Goal: Find specific page/section: Find specific page/section

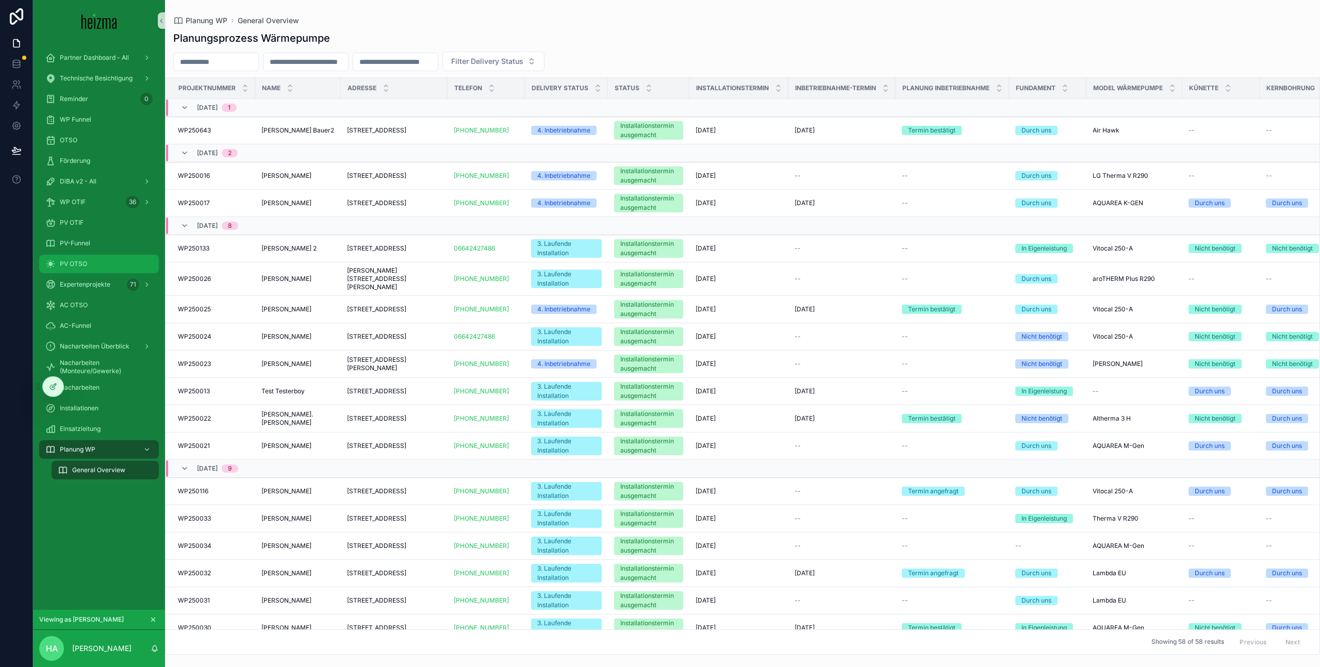
click at [110, 261] on div "PV OTSO" at bounding box center [98, 264] width 107 height 16
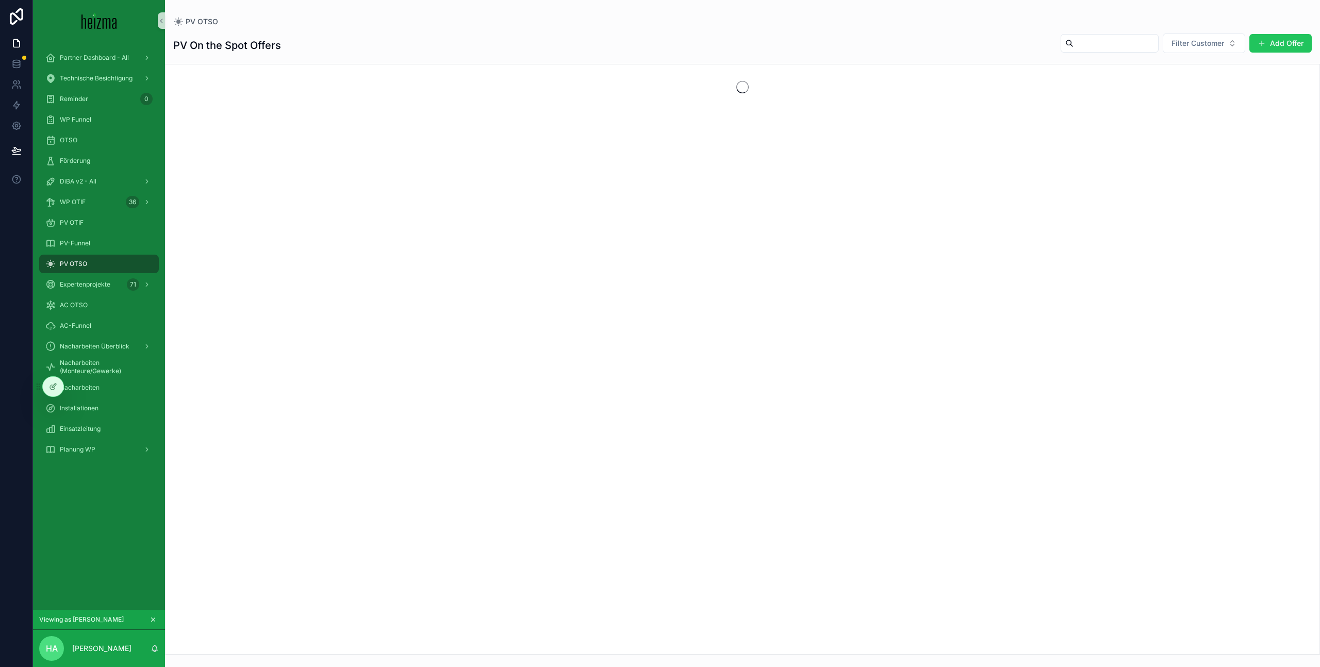
click at [1206, 48] on span "Filter Customer" at bounding box center [1197, 43] width 53 height 10
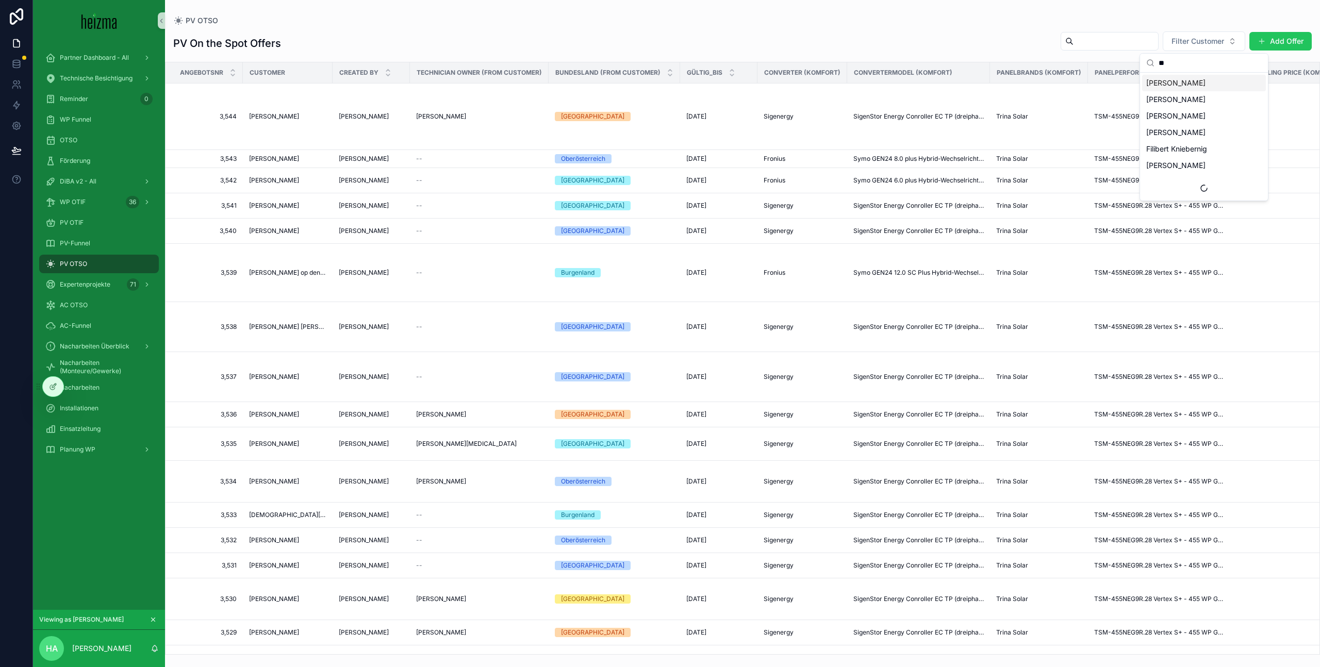
type input "***"
click at [552, 175] on td "[GEOGRAPHIC_DATA]" at bounding box center [613, 180] width 131 height 25
click at [457, 169] on td "--" at bounding box center [479, 180] width 139 height 25
click at [269, 182] on span "[PERSON_NAME]" at bounding box center [274, 180] width 50 height 8
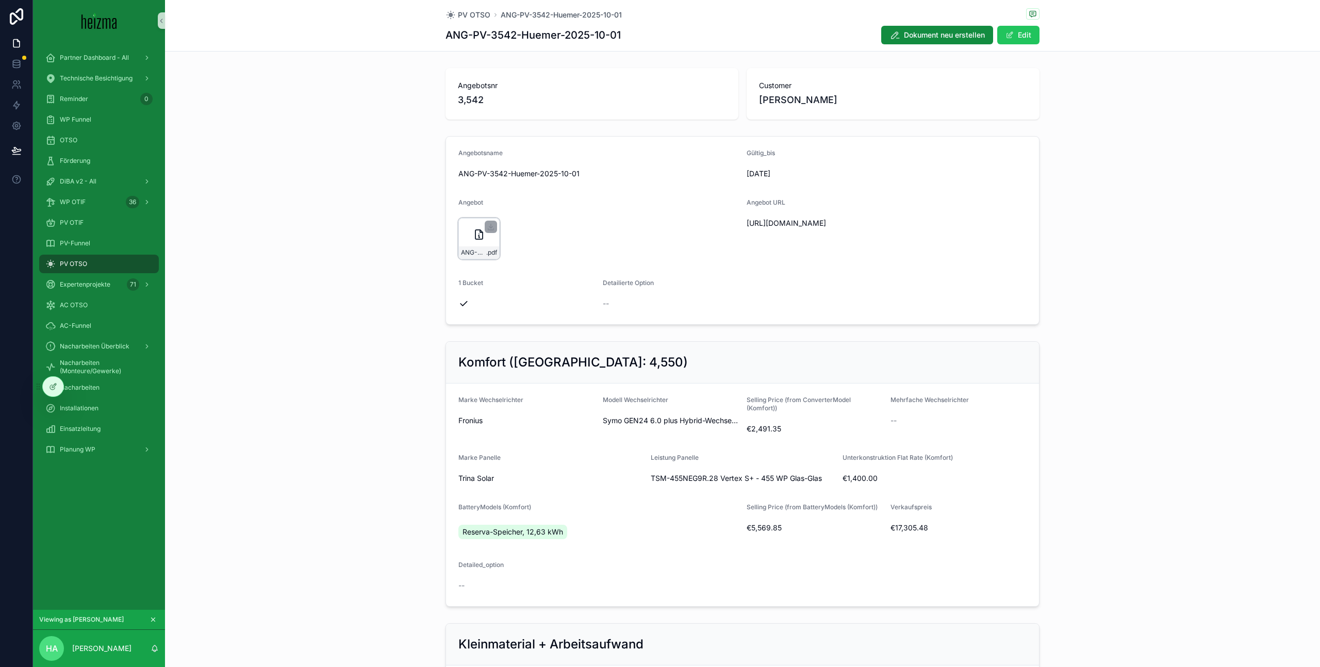
click at [473, 233] on icon "scrollable content" at bounding box center [479, 234] width 12 height 12
